Goal: Transaction & Acquisition: Obtain resource

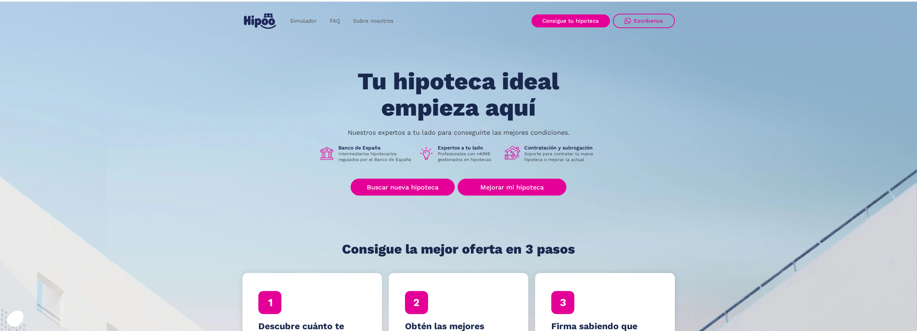
click at [595, 76] on h1 "Tu hipoteca ideal empieza aquí" at bounding box center [458, 94] width 273 height 52
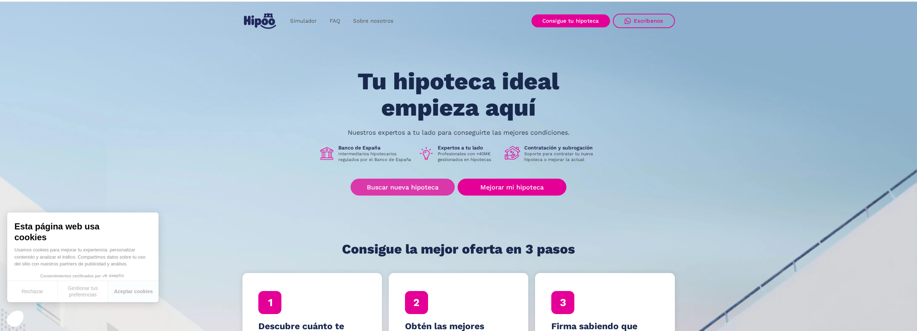
click at [402, 191] on link "Buscar nueva hipoteca" at bounding box center [403, 187] width 104 height 17
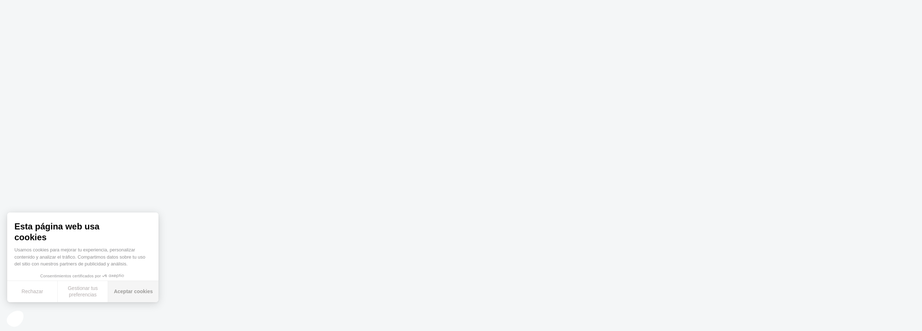
click at [119, 290] on button "Aceptar cookies" at bounding box center [133, 291] width 50 height 21
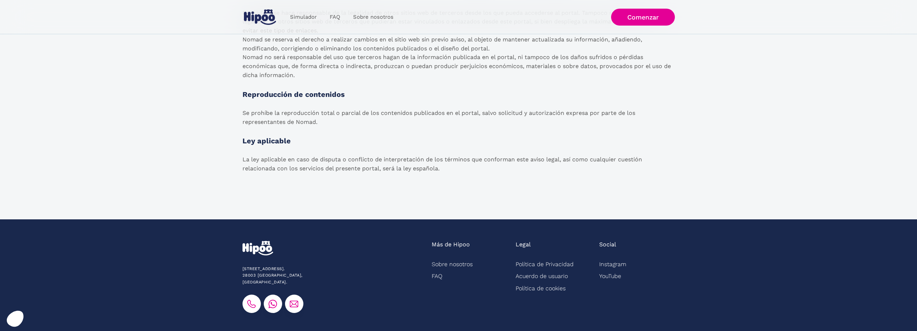
scroll to position [1169, 0]
